Goal: Contribute content: Contribute content

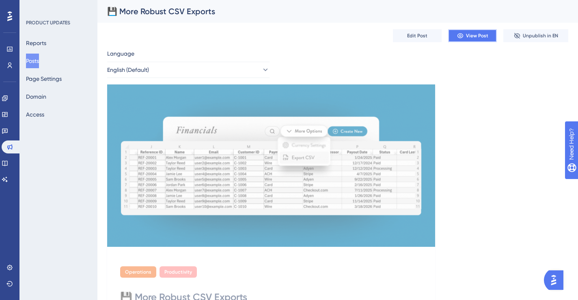
click at [471, 33] on span "View Post" at bounding box center [477, 35] width 22 height 6
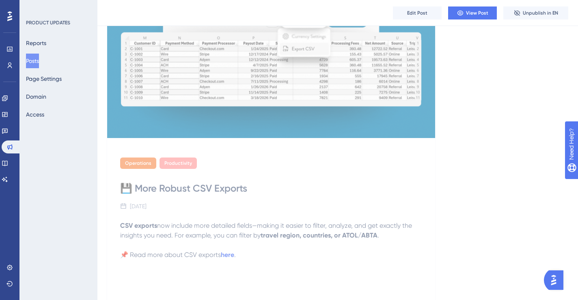
scroll to position [163, 0]
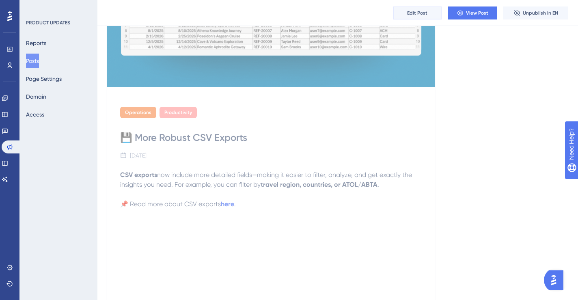
click at [409, 16] on button "Edit Post" at bounding box center [417, 12] width 49 height 13
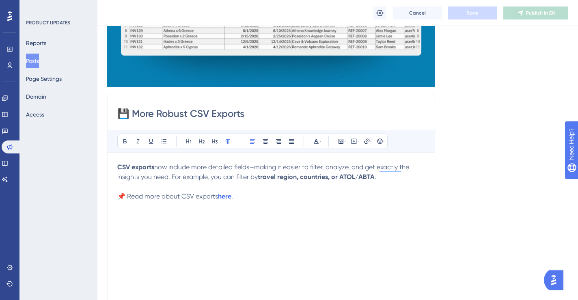
click at [191, 114] on input "💾 More Robust CSV Exports" at bounding box center [270, 113] width 307 height 13
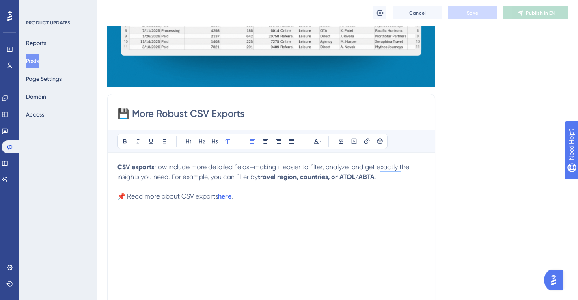
click at [189, 114] on input "💾 More Robust CSV Exports" at bounding box center [270, 113] width 307 height 13
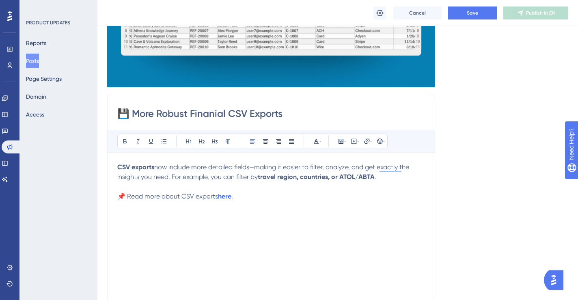
click at [234, 111] on input "💾 More Robust Finanial CSV Exports" at bounding box center [270, 113] width 307 height 13
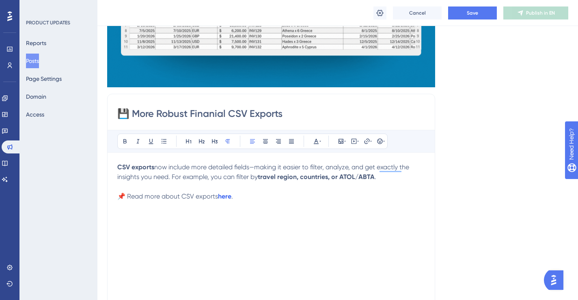
click at [234, 111] on input "💾 More Robust Finanial CSV Exports" at bounding box center [270, 113] width 307 height 13
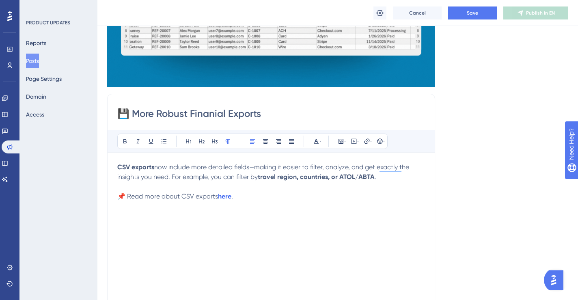
click at [245, 113] on input "💾 More Robust Finanial Exports" at bounding box center [270, 113] width 307 height 13
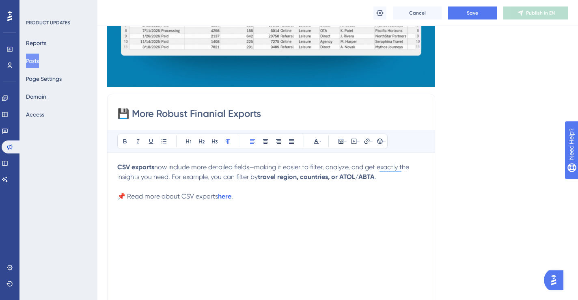
click at [245, 113] on input "💾 More Robust Finanial Exports" at bounding box center [270, 113] width 307 height 13
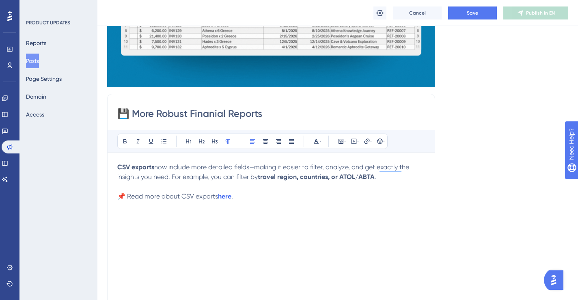
type input "💾 More Robust Finanial Reports"
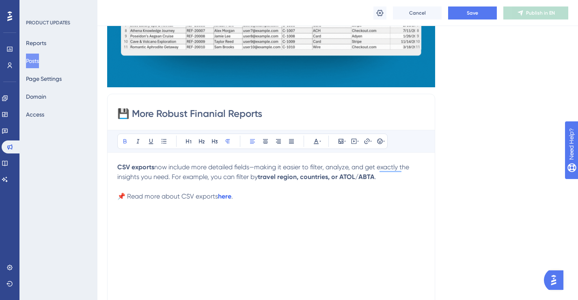
click at [117, 166] on strong "CSV exports" at bounding box center [135, 167] width 37 height 8
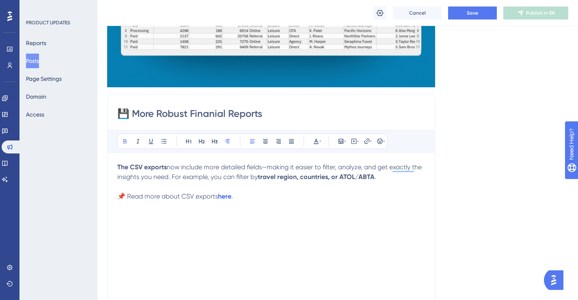
click at [168, 167] on span "now include more detailed fields—making it easier to filter, analyze, and get e…" at bounding box center [270, 171] width 306 height 17
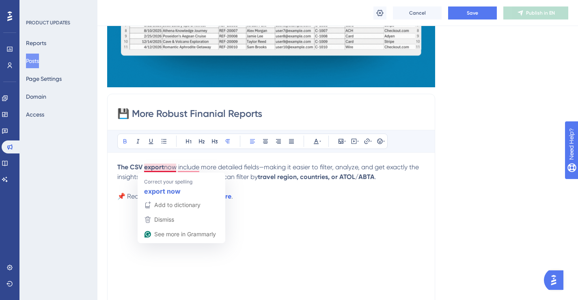
click at [145, 168] on strong "The CSV export" at bounding box center [140, 167] width 47 height 8
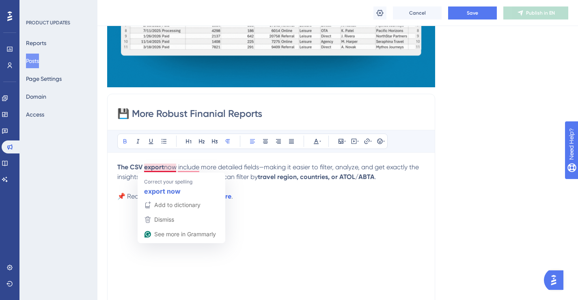
click at [130, 167] on strong "The CSV export" at bounding box center [140, 167] width 47 height 8
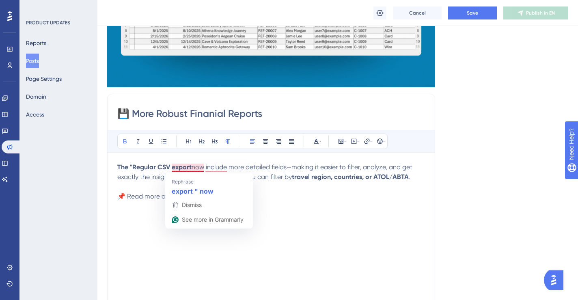
click at [191, 168] on span "now include more detailed fields—making it easier to filter, analyze, and get e…" at bounding box center [265, 171] width 297 height 17
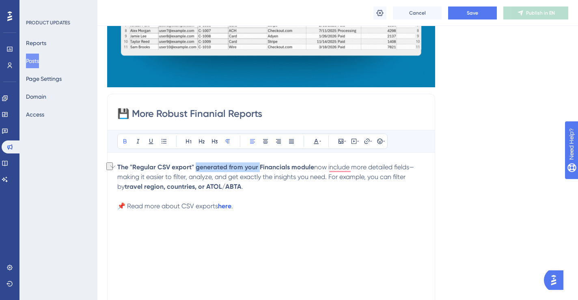
drag, startPoint x: 195, startPoint y: 167, endPoint x: 258, endPoint y: 166, distance: 63.3
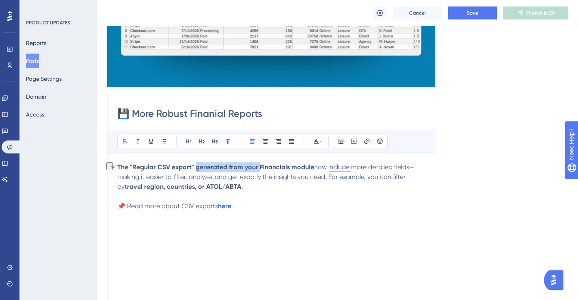
click at [258, 166] on strong "The "Regular CSV export" generated from your Financials module" at bounding box center [215, 167] width 197 height 8
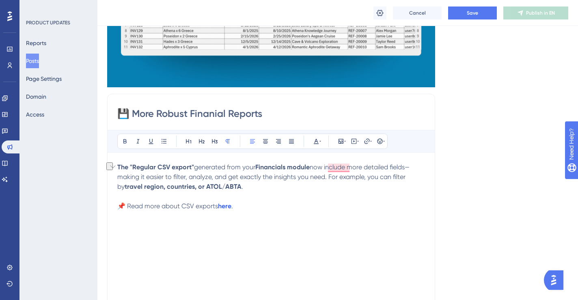
click at [283, 171] on p "The "Regular CSV export" generated from your Financials module now include more…" at bounding box center [270, 176] width 307 height 29
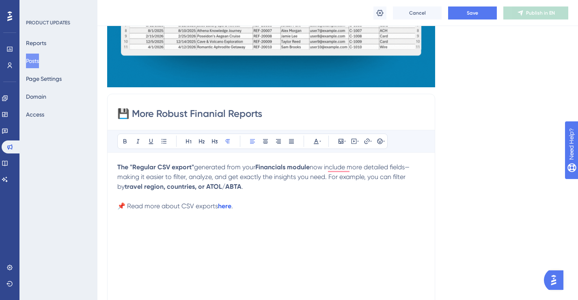
click at [290, 188] on p "The "Regular CSV export" generated from your Financials module now include more…" at bounding box center [270, 176] width 307 height 29
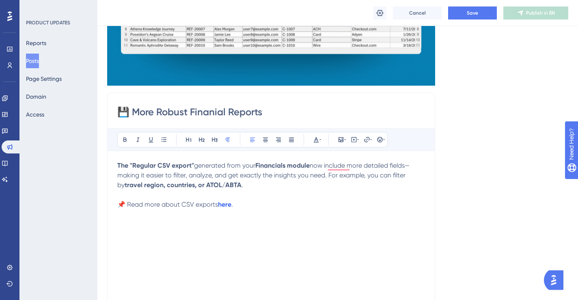
scroll to position [164, 0]
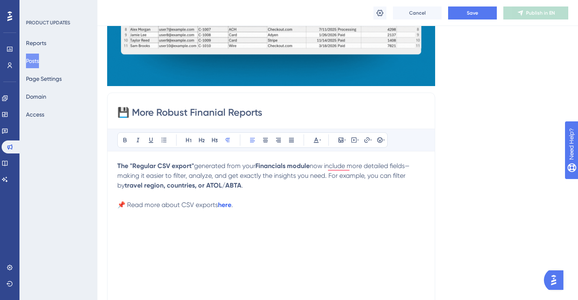
click at [408, 177] on span "now include more detailed fields—making it easier to filter, analyze, and get e…" at bounding box center [263, 175] width 292 height 27
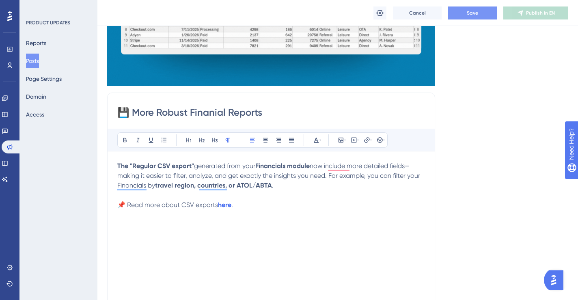
click at [484, 15] on button "Save" at bounding box center [472, 12] width 49 height 13
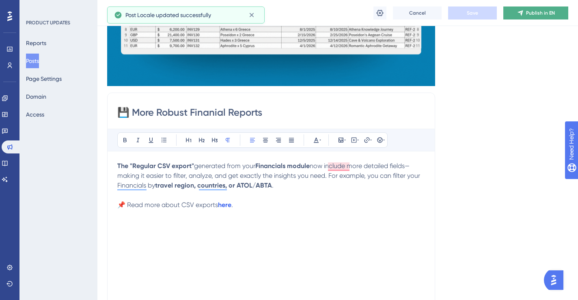
click at [522, 12] on icon at bounding box center [519, 12] width 5 height 5
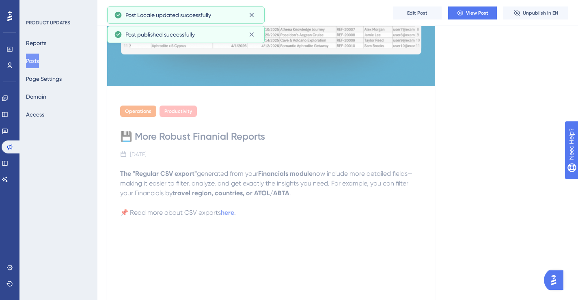
scroll to position [0, 0]
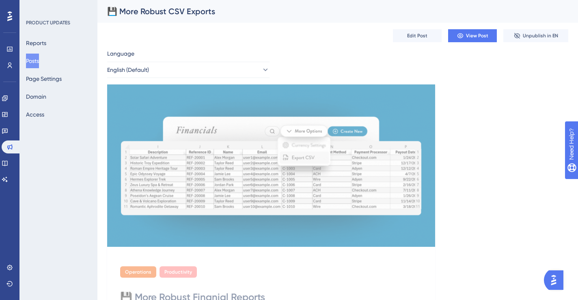
click at [38, 58] on button "Posts" at bounding box center [32, 61] width 13 height 15
